Goal: Task Accomplishment & Management: Manage account settings

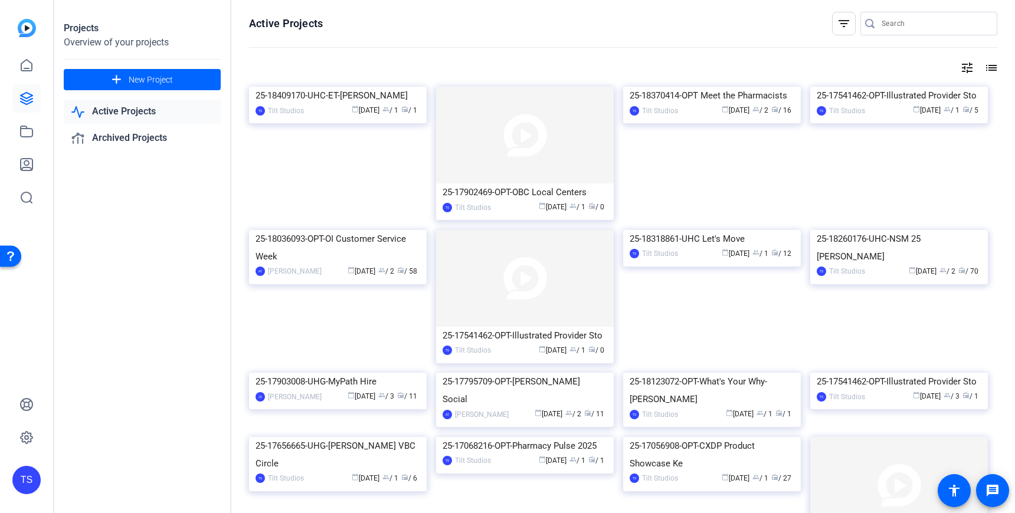
click at [120, 120] on link "Active Projects" at bounding box center [142, 112] width 157 height 24
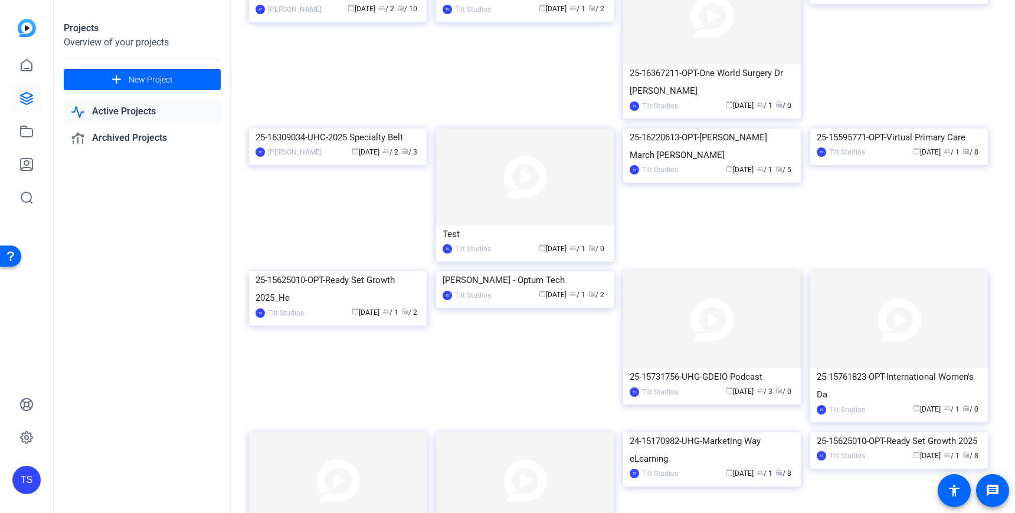
scroll to position [1295, 0]
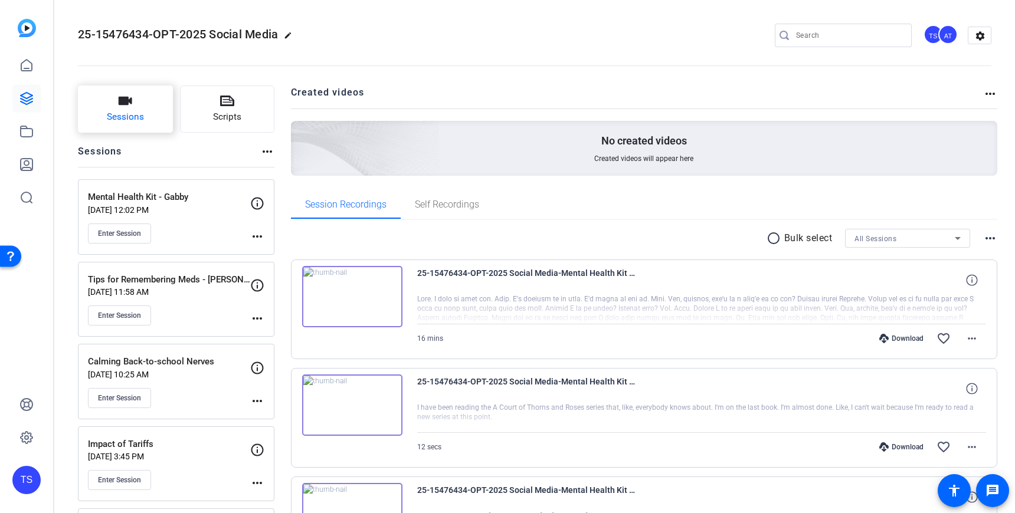
click at [137, 101] on button "Sessions" at bounding box center [125, 109] width 95 height 47
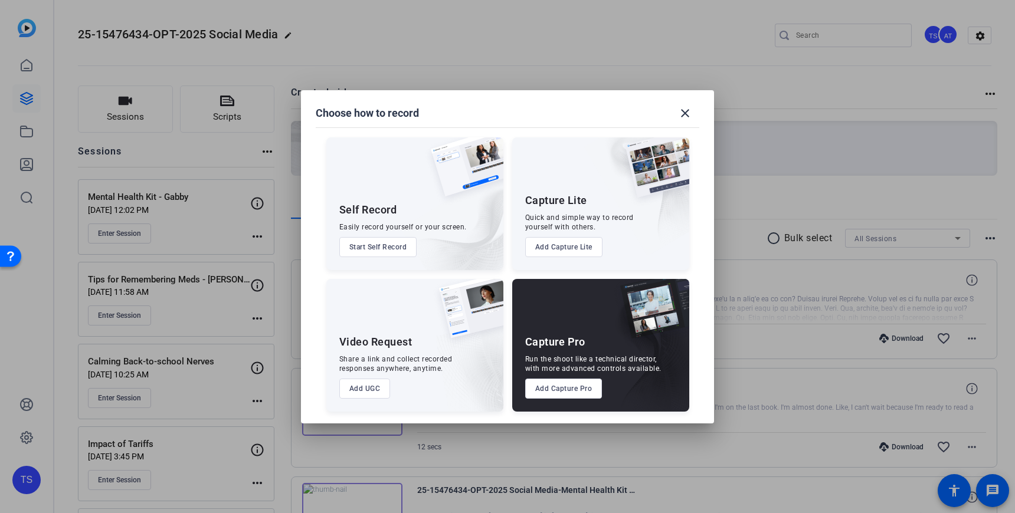
click at [567, 396] on button "Add Capture Pro" at bounding box center [563, 389] width 77 height 20
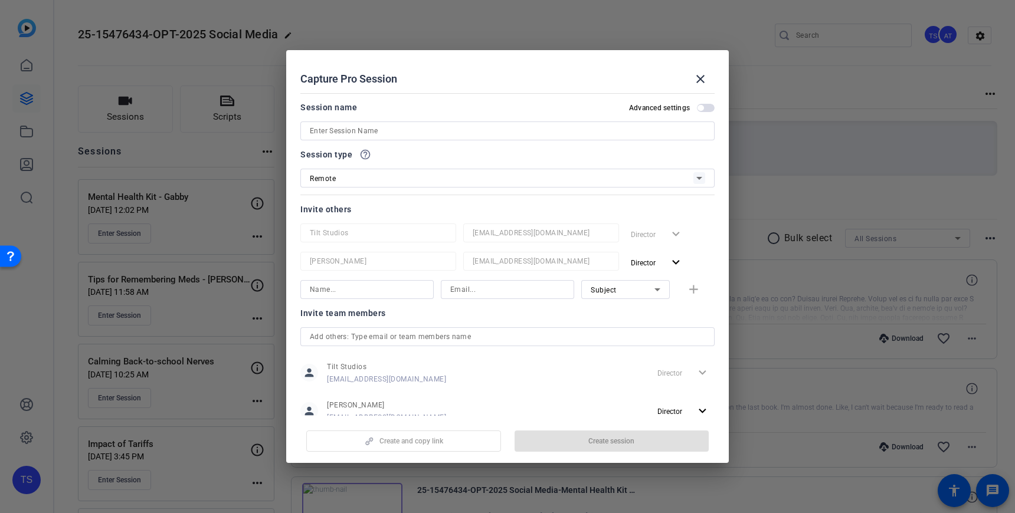
click at [324, 130] on input at bounding box center [507, 131] width 395 height 14
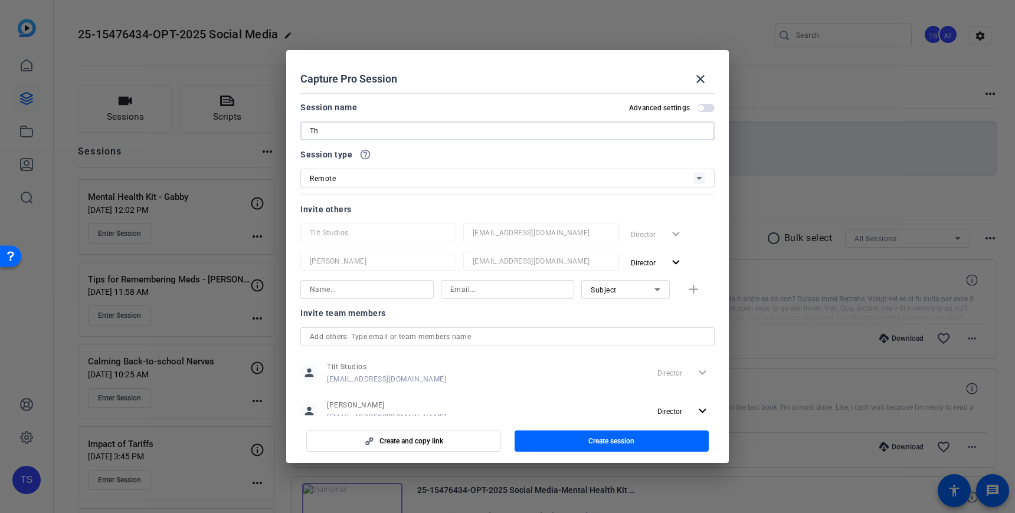
type input "T"
type input "Things I wish I knew in my..."
click at [576, 439] on span "button" at bounding box center [611, 441] width 195 height 28
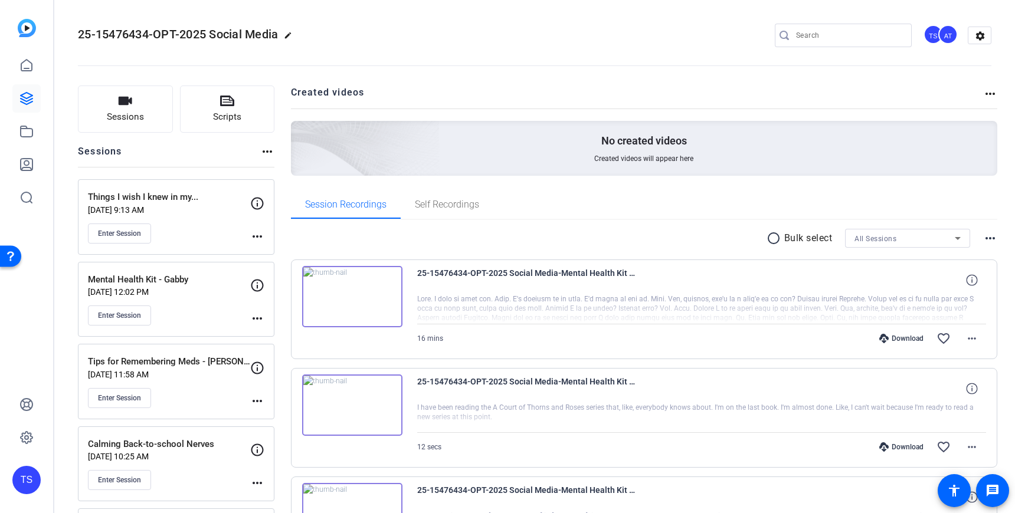
click at [251, 235] on div "Things I wish I knew in my... [DATE] 9:13 AM Enter Session more_horiz" at bounding box center [176, 217] width 196 height 76
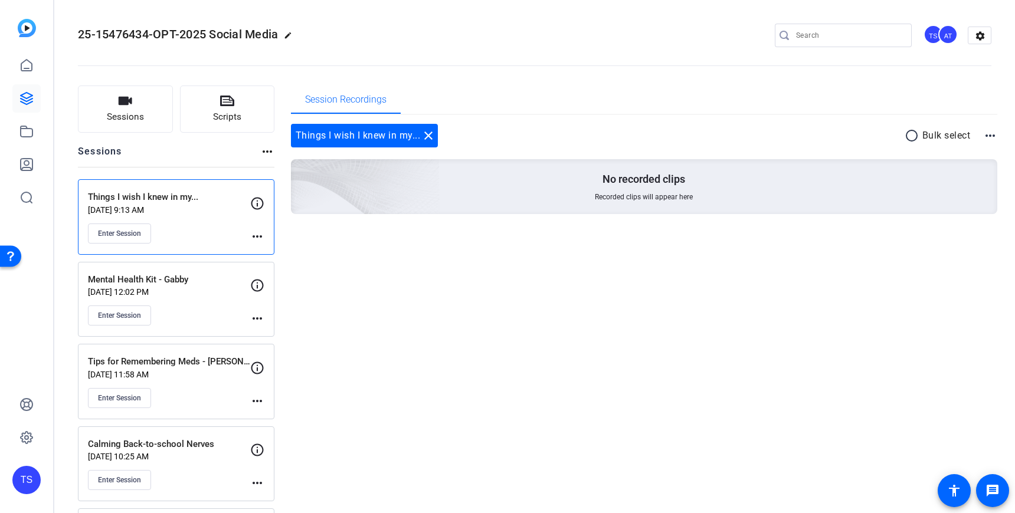
click at [533, 92] on div "Session Recordings" at bounding box center [644, 100] width 707 height 28
click at [257, 239] on mat-icon "more_horiz" at bounding box center [257, 236] width 14 height 14
click at [280, 257] on span "Edit Session" at bounding box center [287, 254] width 54 height 14
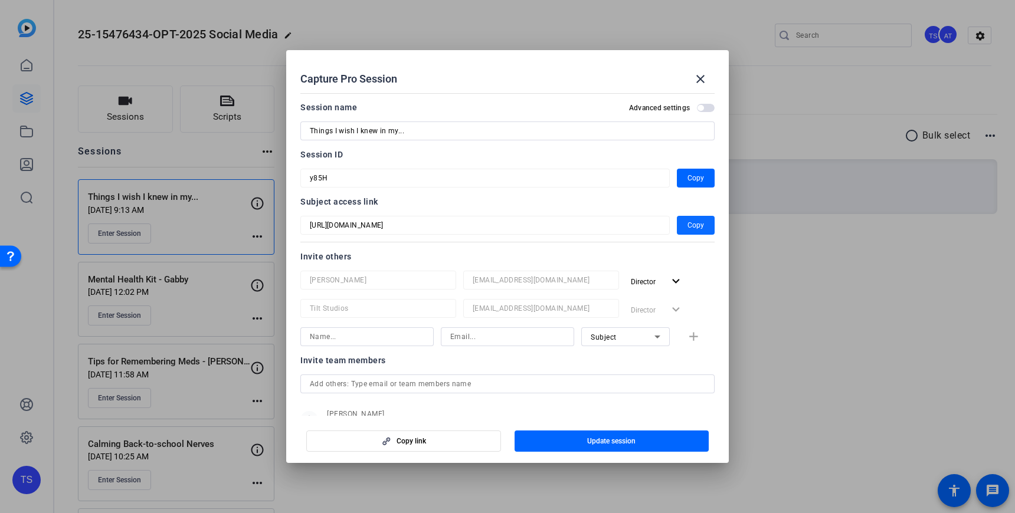
click at [691, 229] on span "Copy" at bounding box center [695, 225] width 17 height 14
click at [697, 175] on span "Copy" at bounding box center [695, 177] width 17 height 14
click at [694, 76] on mat-icon "close" at bounding box center [700, 79] width 14 height 14
